Goal: Task Accomplishment & Management: Use online tool/utility

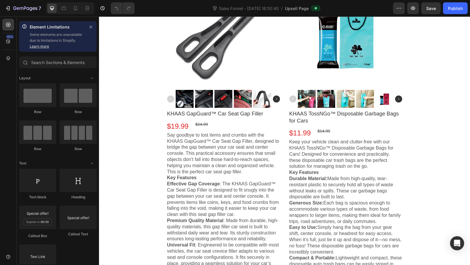
scroll to position [653, 0]
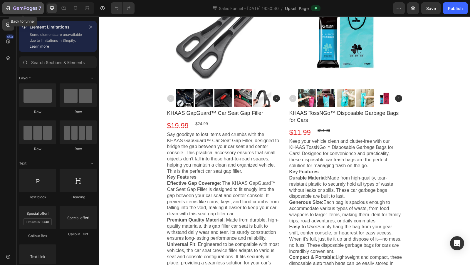
click at [25, 9] on icon "button" at bounding box center [25, 8] width 24 height 5
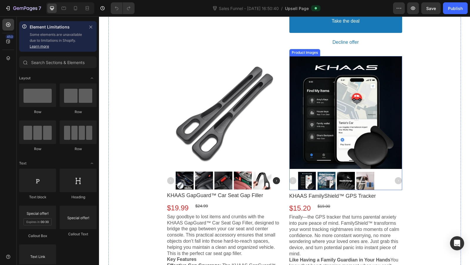
scroll to position [577, 0]
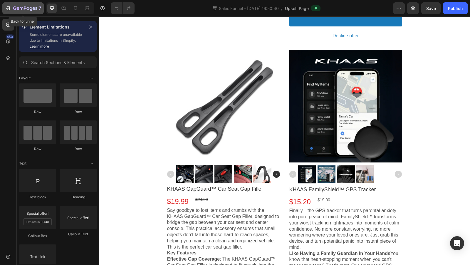
click at [30, 6] on icon "button" at bounding box center [25, 8] width 24 height 5
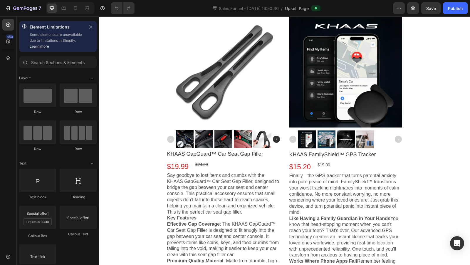
scroll to position [614, 0]
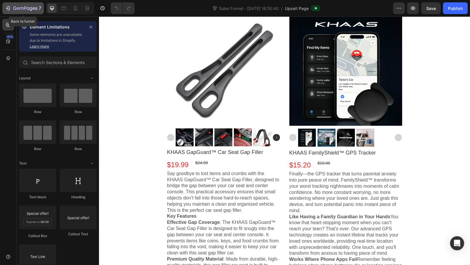
click at [16, 7] on icon "button" at bounding box center [25, 8] width 24 height 5
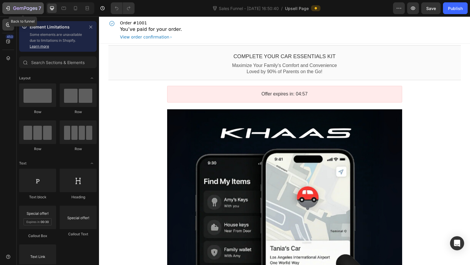
click at [30, 7] on icon "button" at bounding box center [25, 8] width 24 height 5
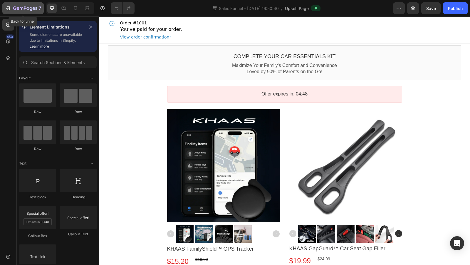
click at [33, 11] on icon "button" at bounding box center [25, 8] width 24 height 5
